Goal: Transaction & Acquisition: Obtain resource

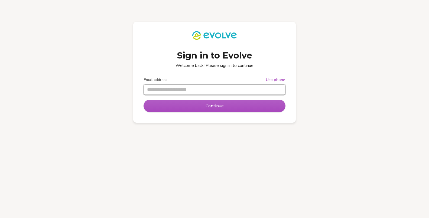
click at [217, 91] on input "Email address" at bounding box center [214, 90] width 141 height 10
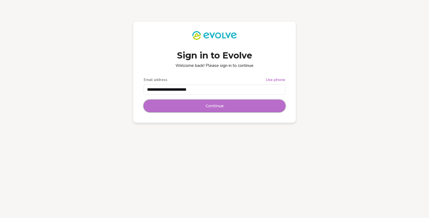
click at [209, 105] on span "Continue" at bounding box center [215, 105] width 18 height 5
type input "**********"
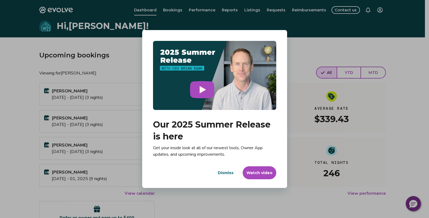
click at [224, 174] on span "Dismiss" at bounding box center [226, 172] width 16 height 5
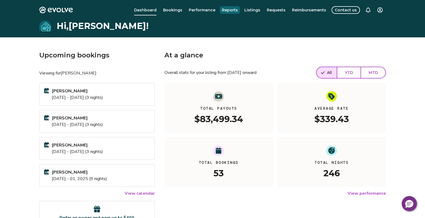
click at [234, 12] on span "Reports" at bounding box center [230, 10] width 16 height 5
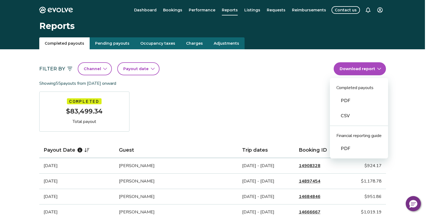
click at [371, 102] on div "PDF" at bounding box center [359, 100] width 58 height 15
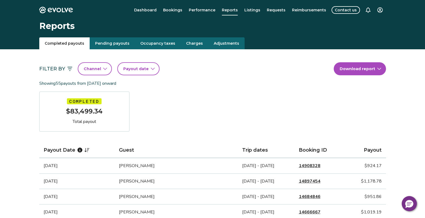
click at [151, 67] on icon "button" at bounding box center [153, 69] width 4 height 4
select select "*"
select select "****"
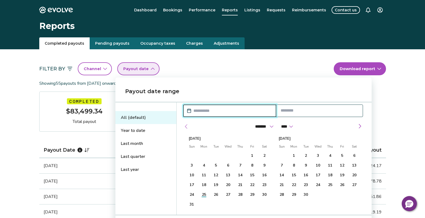
click at [187, 126] on button "Previous month" at bounding box center [186, 126] width 6 height 6
select select "*"
click at [259, 126] on select "******* ******** ***** ***** *** **** **** ****** ********* ******* ******** **…" at bounding box center [263, 126] width 25 height 10
click at [251, 121] on select "******* ******** ***** ***** *** **** **** ****** ********* ******* ******** **…" at bounding box center [263, 126] width 25 height 10
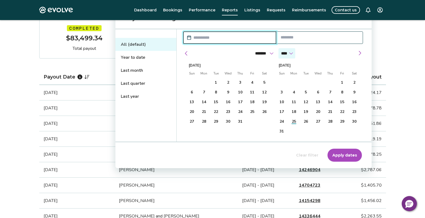
scroll to position [81, 0]
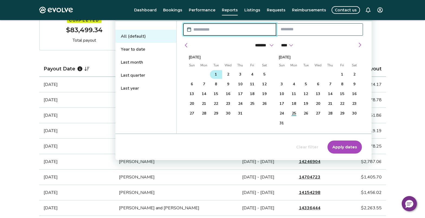
click at [215, 73] on span "1" at bounding box center [216, 75] width 2 height 10
type input "**********"
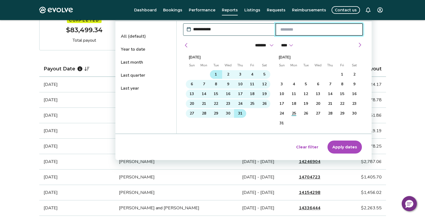
click at [241, 113] on span "31" at bounding box center [240, 114] width 4 height 10
type input "**********"
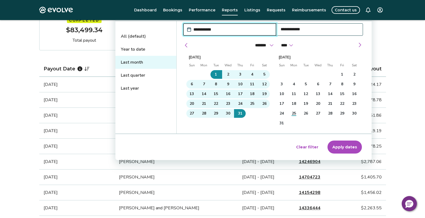
click at [353, 147] on span "Apply dates" at bounding box center [344, 146] width 25 height 5
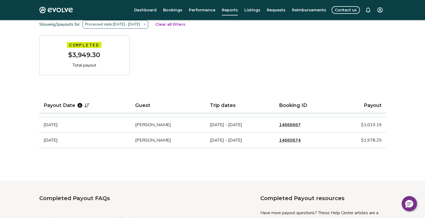
scroll to position [4, 0]
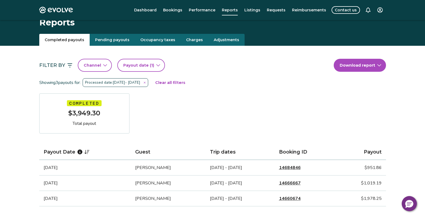
click at [114, 40] on span "Pending payouts" at bounding box center [112, 39] width 34 height 5
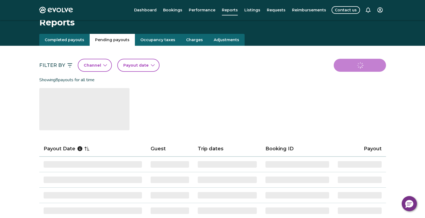
click at [73, 38] on span "Completed payouts" at bounding box center [65, 39] width 40 height 5
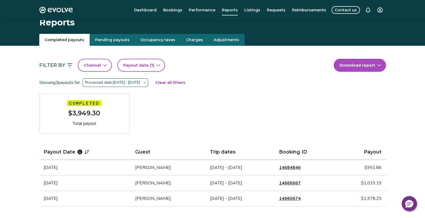
click at [157, 42] on span "Occupancy taxes" at bounding box center [157, 39] width 35 height 5
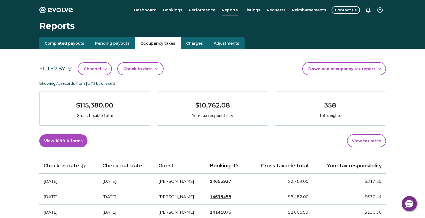
click at [103, 44] on span "Pending payouts" at bounding box center [112, 43] width 34 height 5
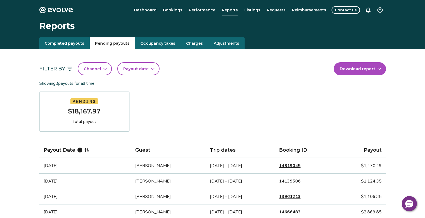
click at [72, 44] on span "Completed payouts" at bounding box center [65, 43] width 40 height 5
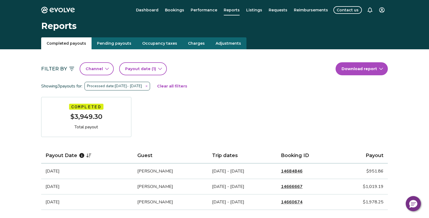
click at [379, 68] on html "Evolve Dashboard Bookings Performance Reports Listings Requests Reimbursements …" at bounding box center [214, 205] width 429 height 411
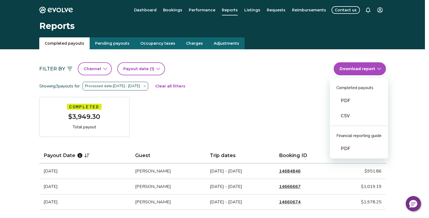
click at [364, 103] on div "PDF" at bounding box center [359, 100] width 58 height 15
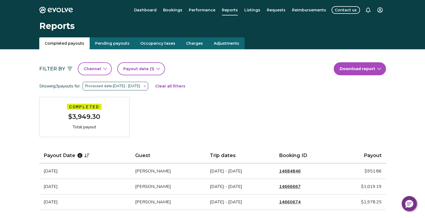
click at [104, 69] on icon "button" at bounding box center [105, 69] width 4 height 4
click at [267, 87] on div "Showing 3 payouts for: Processed date: [DATE] - [DATE] Clear all filters" at bounding box center [212, 86] width 347 height 22
click at [103, 67] on icon "button" at bounding box center [105, 69] width 4 height 4
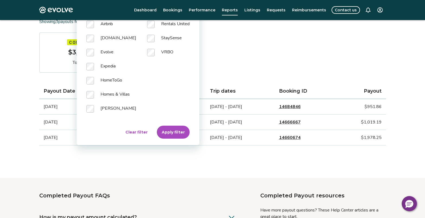
scroll to position [81, 0]
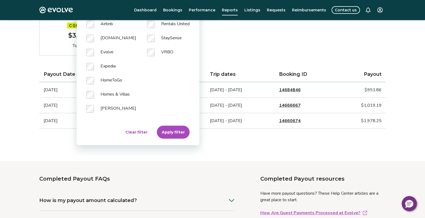
click at [171, 132] on span "Apply filter" at bounding box center [173, 131] width 23 height 5
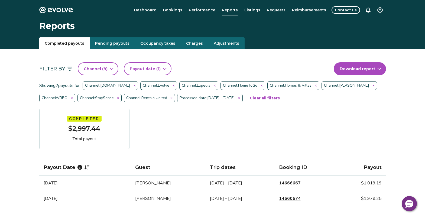
click at [110, 69] on icon "button" at bounding box center [112, 69] width 4 height 4
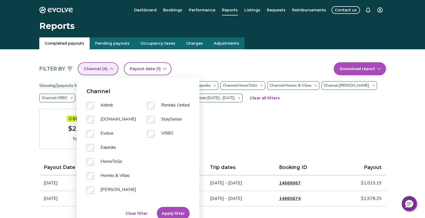
click at [131, 213] on span "Clear filter" at bounding box center [136, 213] width 22 height 5
click at [165, 212] on span "Apply filter" at bounding box center [173, 213] width 23 height 5
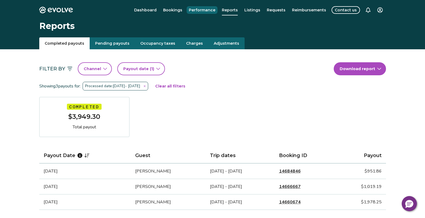
click at [210, 11] on span "Performance" at bounding box center [202, 10] width 27 height 5
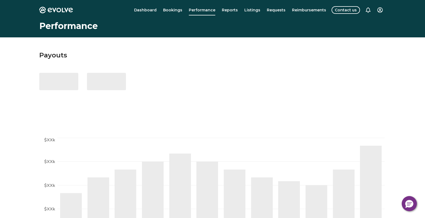
select select "****"
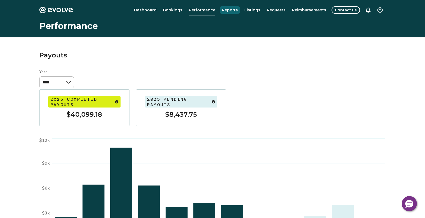
click at [234, 11] on span "Reports" at bounding box center [230, 10] width 16 height 5
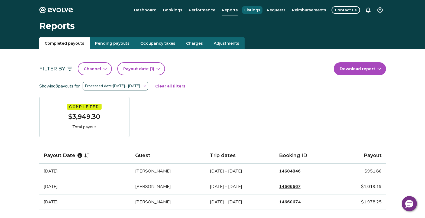
click at [255, 11] on span "Listings" at bounding box center [252, 10] width 16 height 5
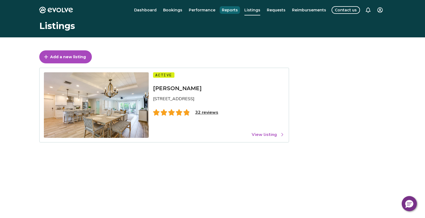
click at [233, 11] on span "Reports" at bounding box center [230, 10] width 16 height 5
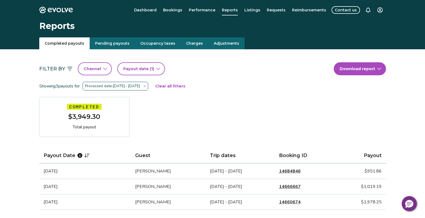
click at [220, 44] on span "Adjustments" at bounding box center [226, 43] width 25 height 5
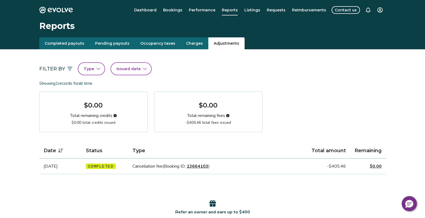
click at [191, 43] on span "Charges" at bounding box center [194, 43] width 17 height 5
click at [224, 45] on span "Adjustments" at bounding box center [226, 43] width 25 height 5
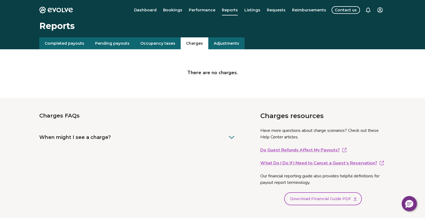
click at [194, 45] on span "Charges" at bounding box center [194, 43] width 17 height 5
click at [166, 44] on span "Occupancy taxes" at bounding box center [157, 43] width 35 height 5
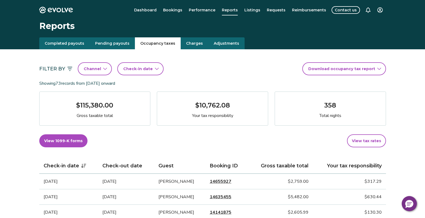
click at [155, 69] on icon "button" at bounding box center [157, 69] width 4 height 4
select select "*"
select select "****"
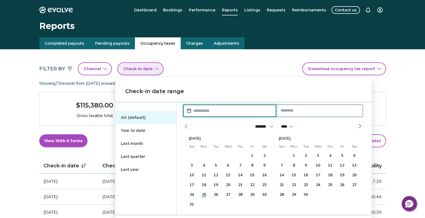
click at [145, 143] on span "Last month" at bounding box center [145, 143] width 61 height 13
type input "**********"
select select "*"
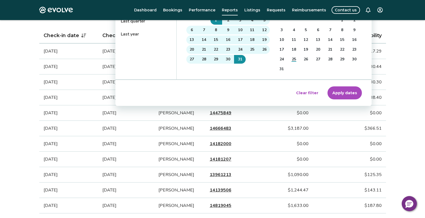
scroll to position [135, 0]
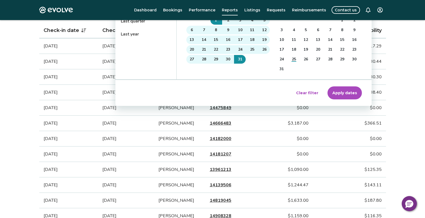
click at [350, 93] on span "Apply dates" at bounding box center [344, 92] width 25 height 5
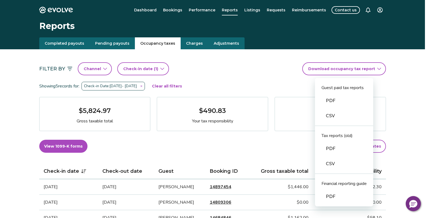
click at [358, 101] on div "PDF" at bounding box center [344, 100] width 58 height 15
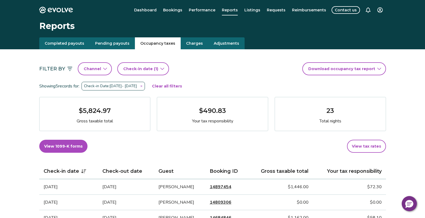
click at [377, 146] on span "View tax rates" at bounding box center [366, 146] width 29 height 5
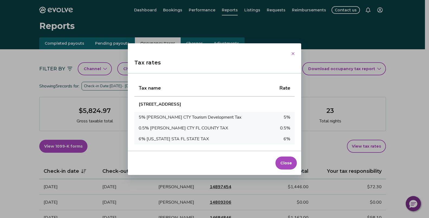
click at [286, 162] on span "Close" at bounding box center [286, 162] width 12 height 5
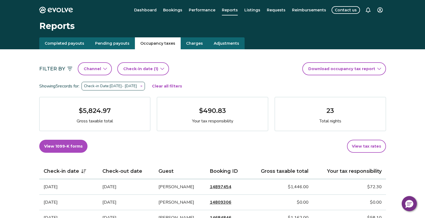
click at [365, 148] on span "View tax rates" at bounding box center [366, 146] width 29 height 5
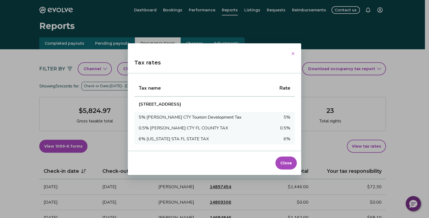
click at [288, 161] on span "Close" at bounding box center [286, 162] width 12 height 5
